Goal: Information Seeking & Learning: Learn about a topic

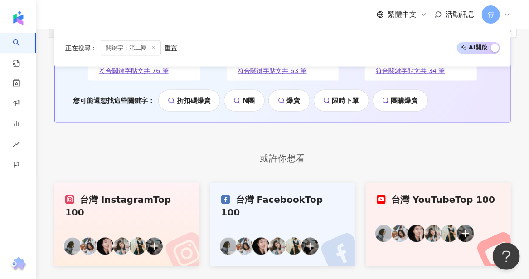
scroll to position [1941, 0]
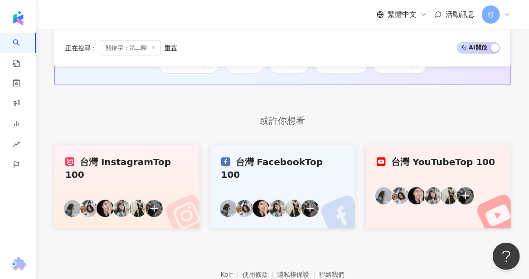
drag, startPoint x: 58, startPoint y: 211, endPoint x: 60, endPoint y: 205, distance: 7.2
click at [58, 229] on footer "Kolr 使用條款 隱私權保護 聯絡我們 愛卡拉互動媒體股份有限公司 | 統一編號：53342456 | Copyright © 2025 iKala All…" at bounding box center [282, 279] width 493 height 101
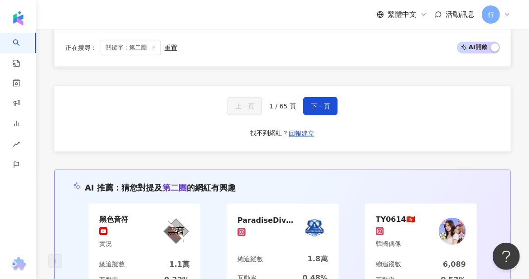
scroll to position [1669, 0]
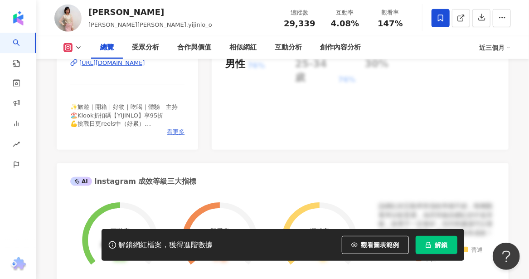
click at [171, 131] on span "看更多" at bounding box center [176, 132] width 18 height 8
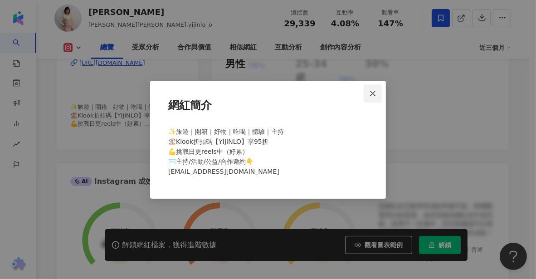
click at [379, 90] on span "Close" at bounding box center [373, 93] width 18 height 7
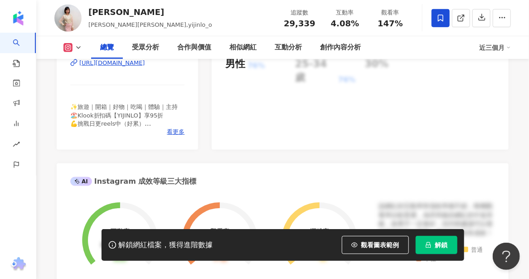
click at [145, 66] on div "https://www.instagram.com/yijinlo_o/" at bounding box center [112, 63] width 66 height 8
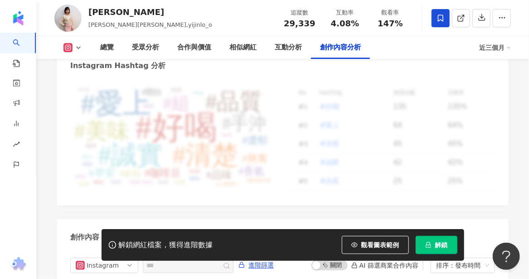
scroll to position [2858, 0]
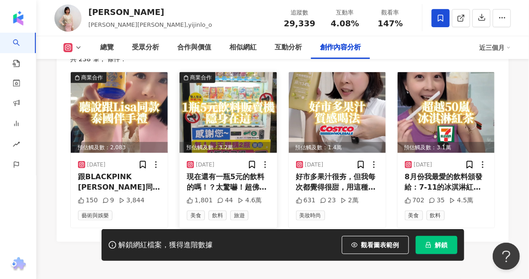
click at [235, 179] on div "現在還有一瓶5元的飲料的嗎！？太驚嚇！超佛心的飲料販賣機！是不是賣太好限購兩瓶 內湖372 地點：台北市內湖區內湖路一段372號 #飲料 #飲料販賣機 #賣場" at bounding box center [228, 182] width 83 height 20
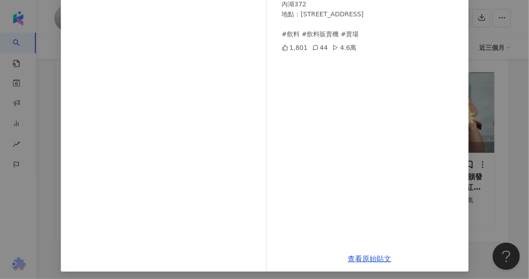
scroll to position [128, 0]
